Goal: Task Accomplishment & Management: Manage account settings

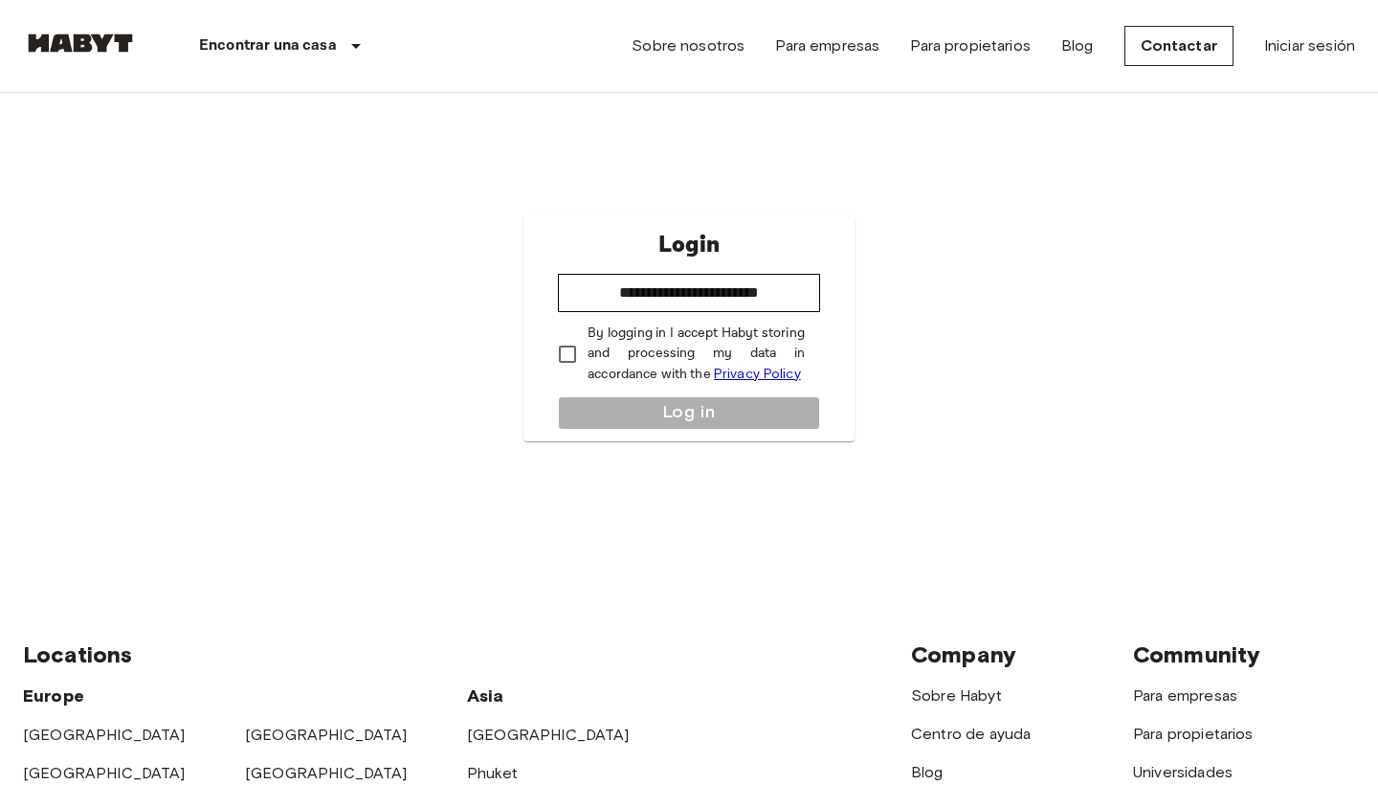
type input "**********"
click at [640, 403] on button "Log in" at bounding box center [689, 412] width 262 height 33
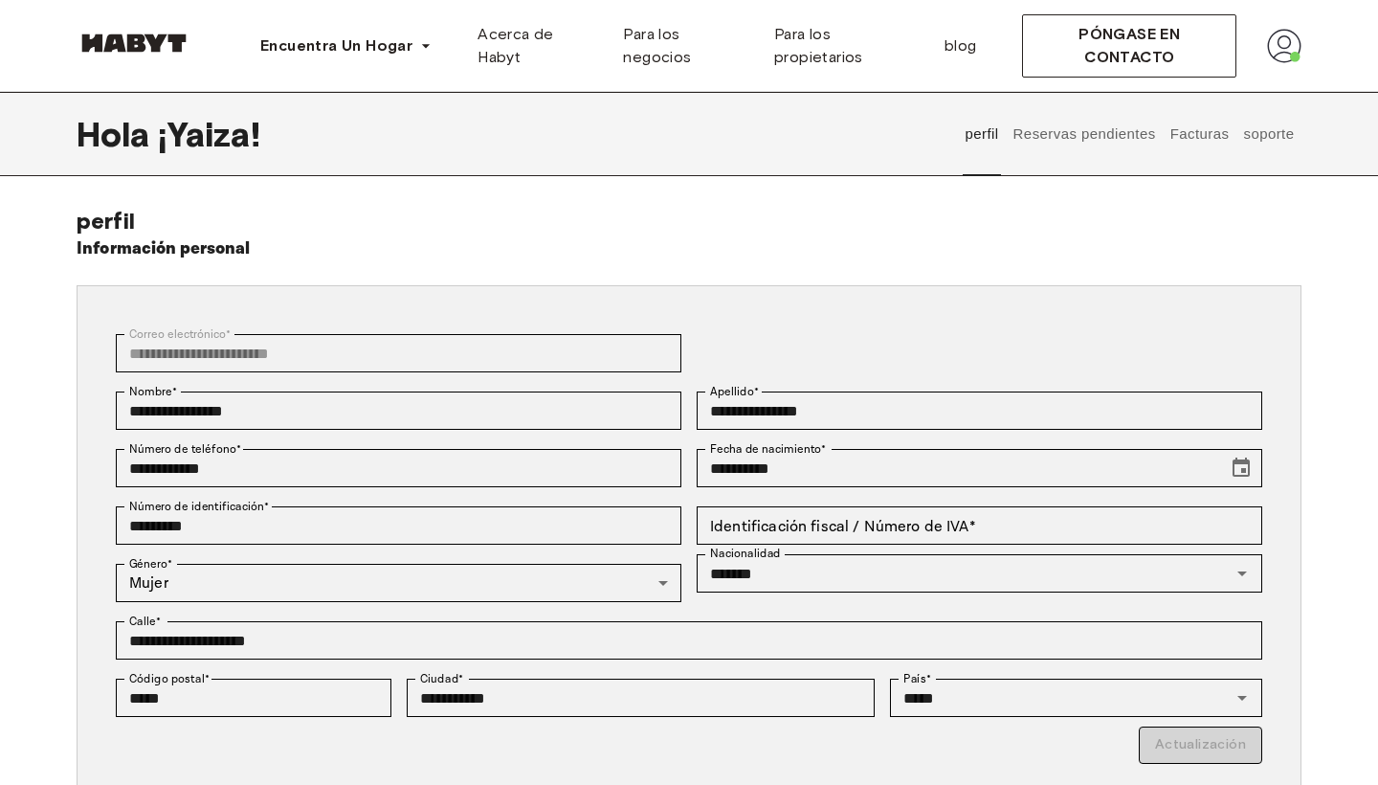
click at [1178, 133] on button "Facturas" at bounding box center [1199, 134] width 64 height 84
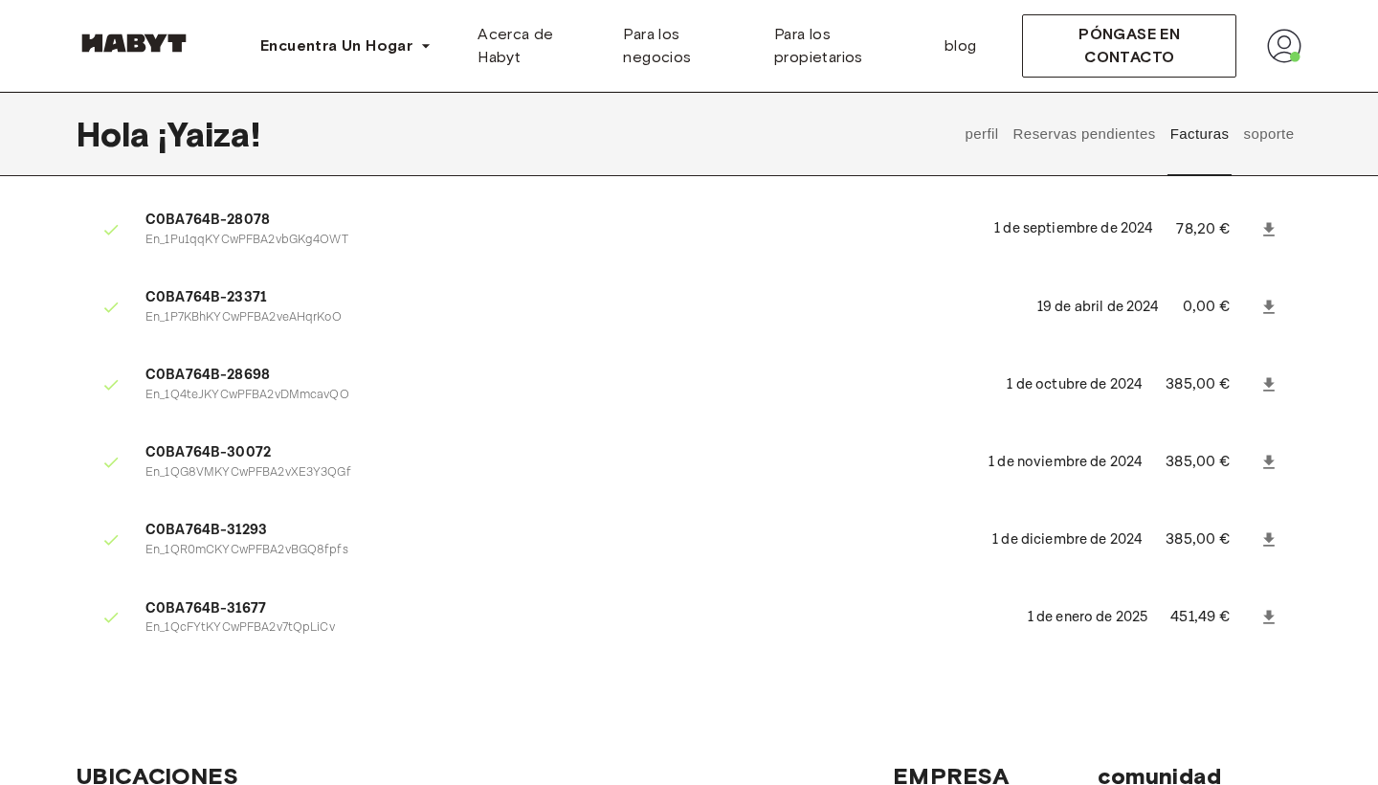
scroll to position [203, 0]
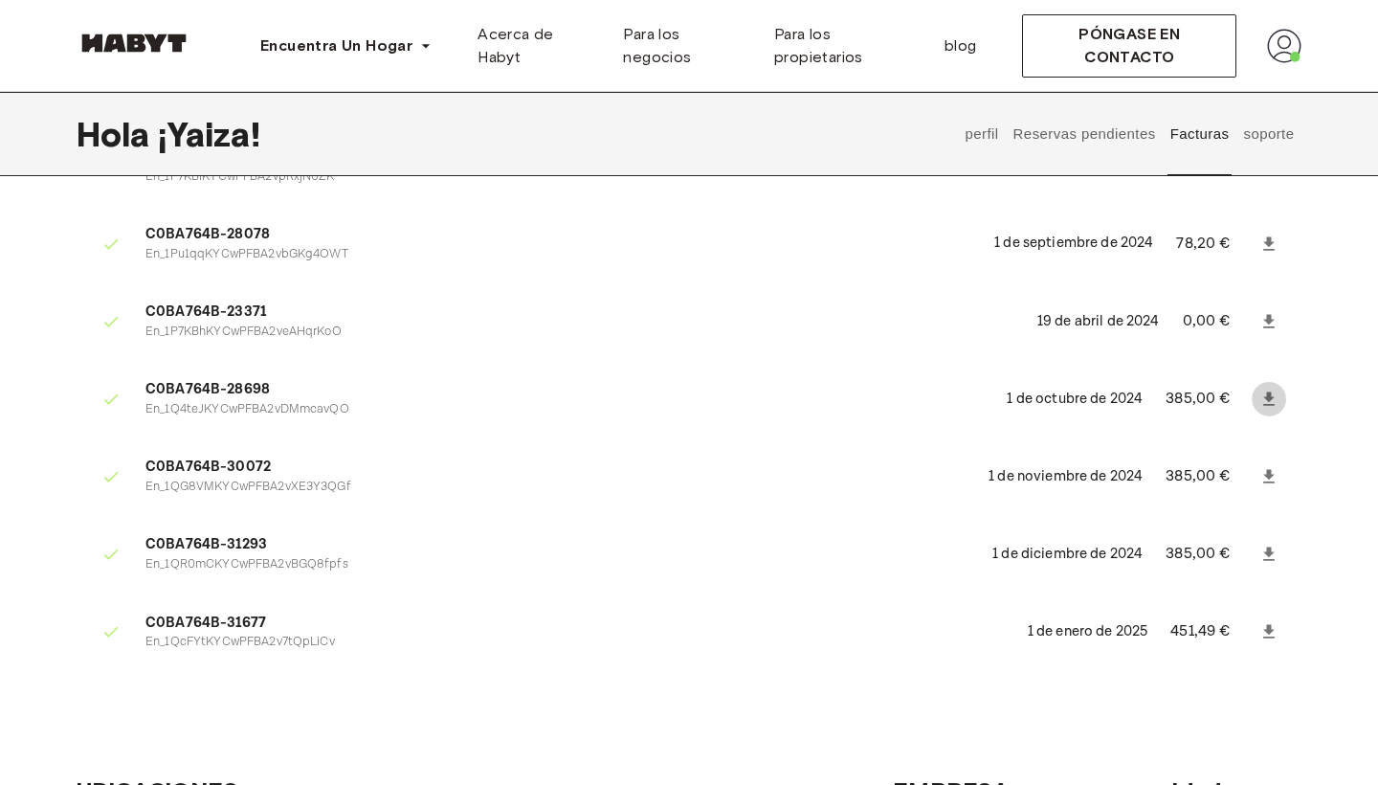
click at [1264, 389] on icon at bounding box center [1268, 398] width 19 height 19
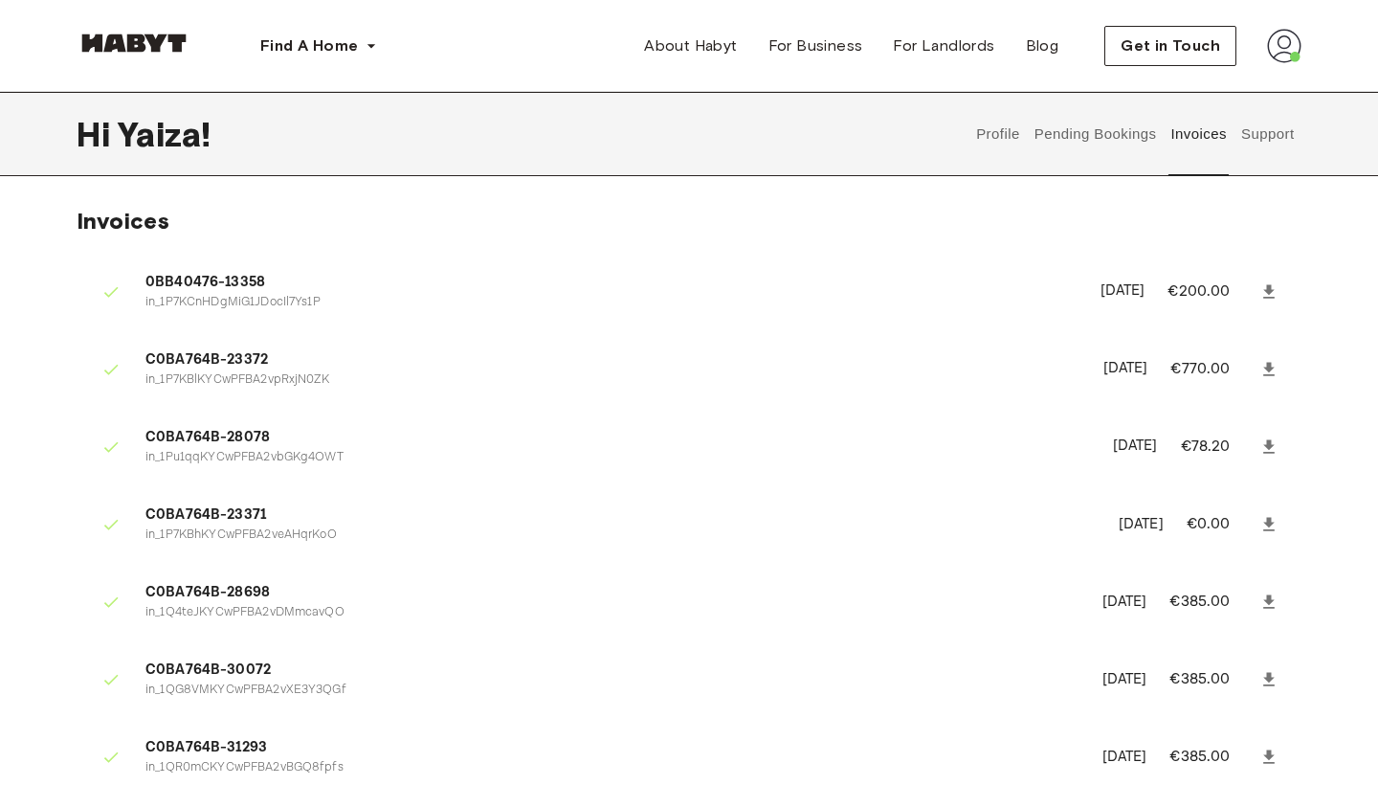
click at [1246, 145] on button "Support" at bounding box center [1267, 134] width 58 height 84
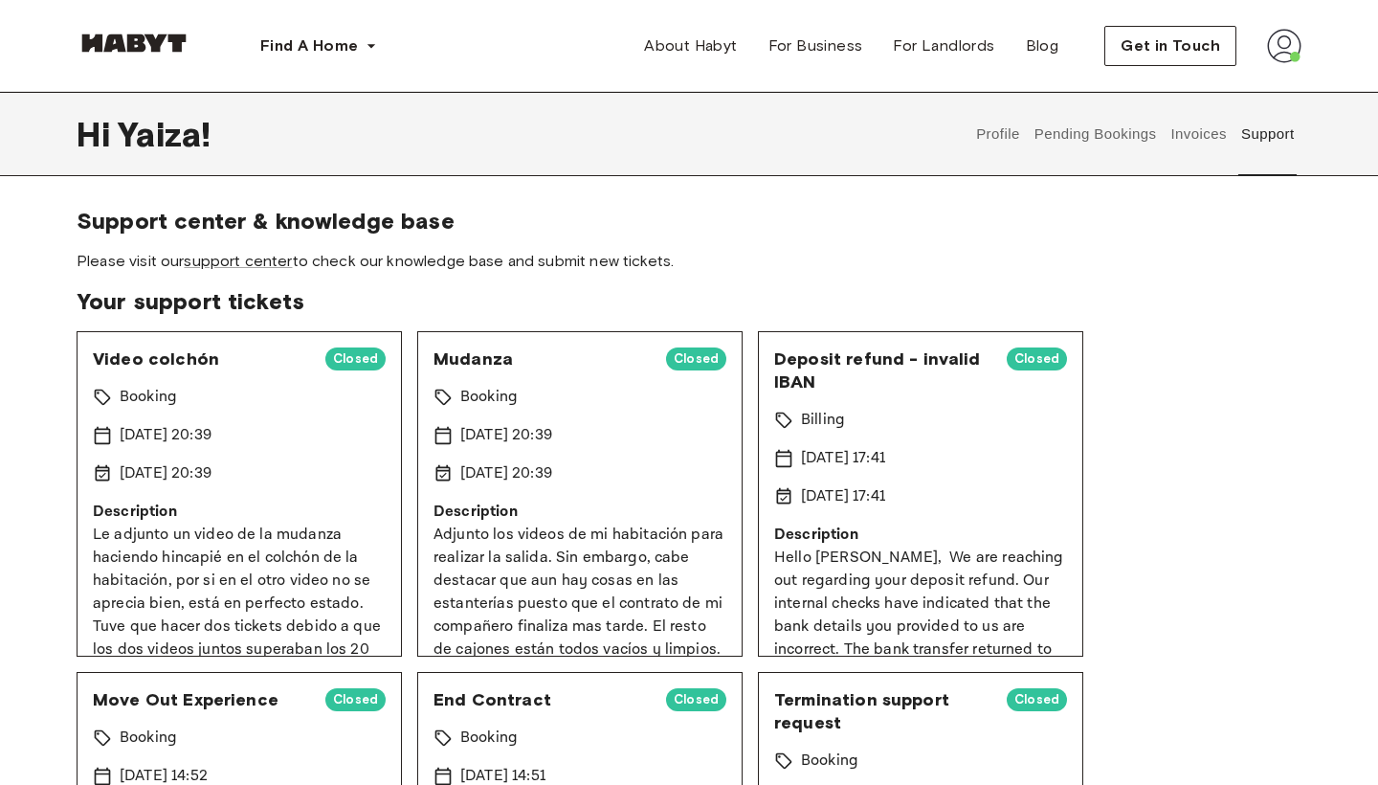
click at [1106, 149] on button "Pending Bookings" at bounding box center [1095, 134] width 127 height 84
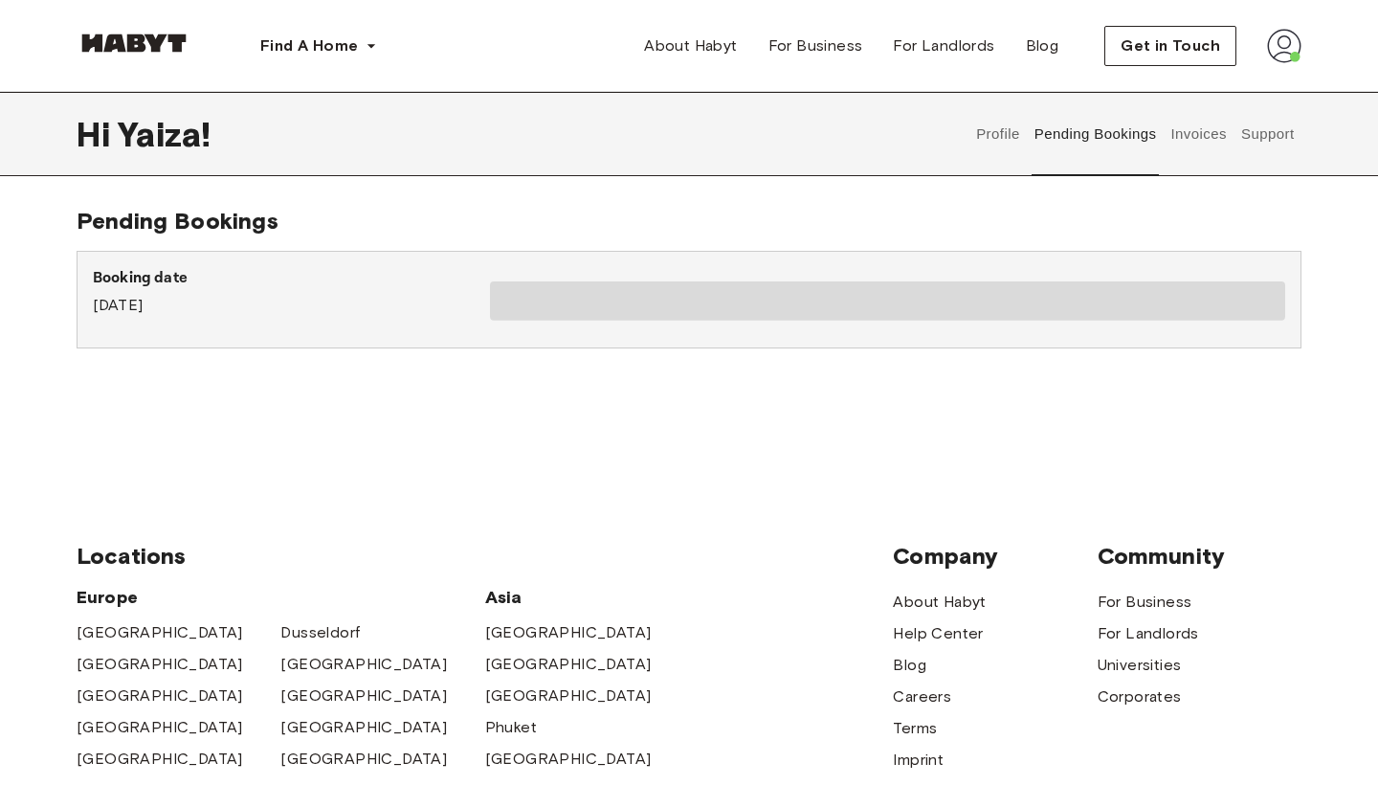
click at [1008, 140] on button "Profile" at bounding box center [998, 134] width 49 height 84
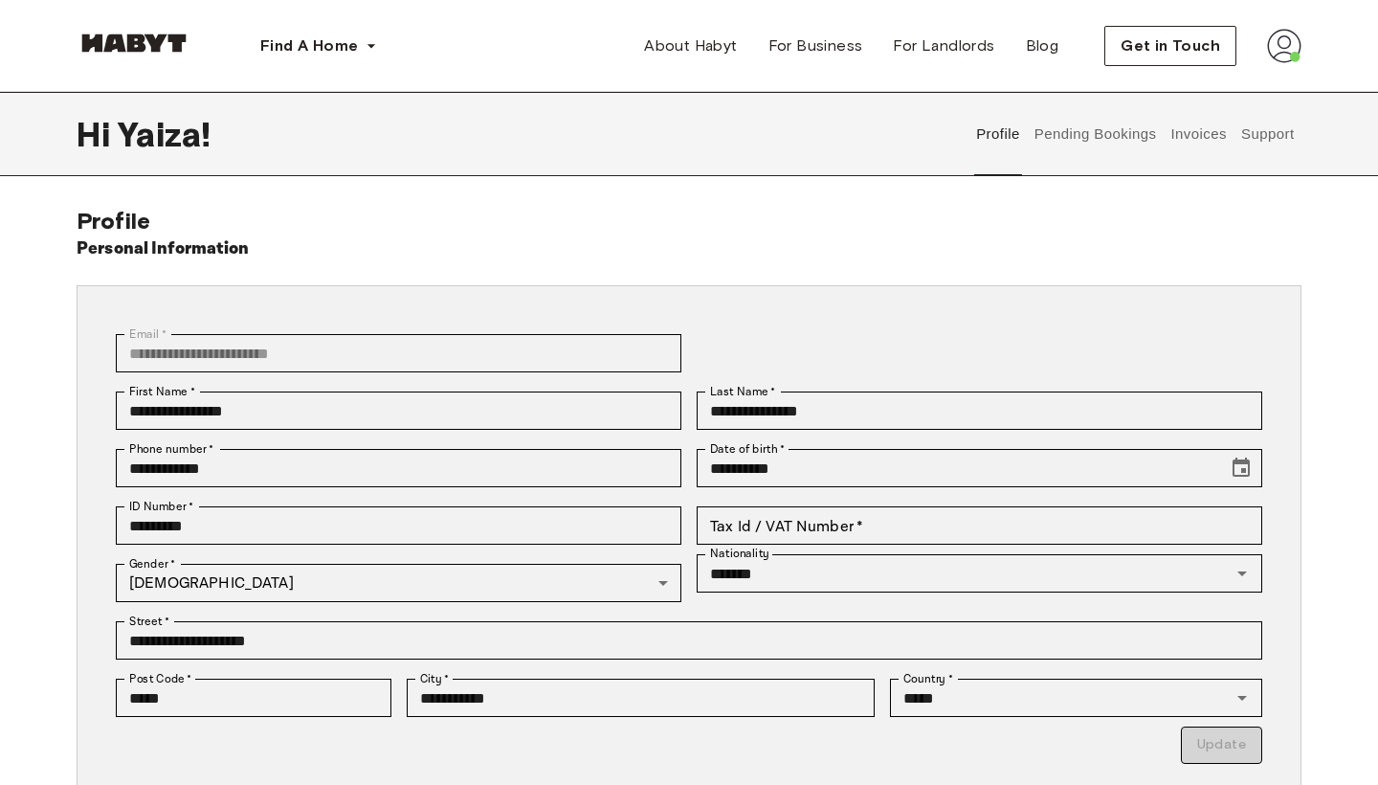
click at [1192, 138] on button "Invoices" at bounding box center [1198, 134] width 60 height 84
